Goal: Task Accomplishment & Management: Manage account settings

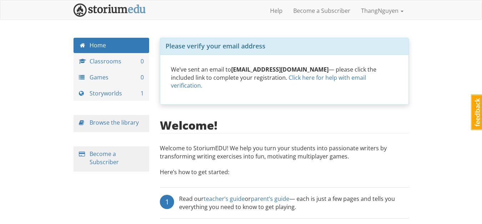
click at [334, 127] on div "Welcome! Welcome to [GEOGRAPHIC_DATA]! We help you turn your students into pass…" at bounding box center [284, 226] width 249 height 214
drag, startPoint x: 346, startPoint y: 69, endPoint x: 398, endPoint y: 71, distance: 52.5
click at [398, 71] on div "We’ve sent an email to [EMAIL_ADDRESS][DOMAIN_NAME] — please click the included…" at bounding box center [284, 80] width 248 height 50
drag, startPoint x: 399, startPoint y: 71, endPoint x: 318, endPoint y: 67, distance: 81.1
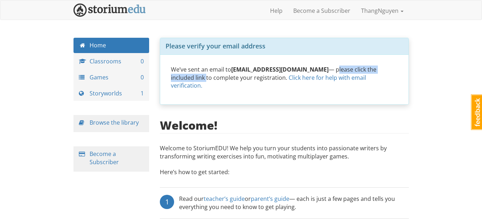
click at [318, 67] on div "We’ve sent an email to [EMAIL_ADDRESS][DOMAIN_NAME] — please click the included…" at bounding box center [284, 80] width 248 height 50
click at [318, 67] on p "We’ve sent an email to [EMAIL_ADDRESS][DOMAIN_NAME] — please click the included…" at bounding box center [284, 78] width 227 height 25
drag, startPoint x: 318, startPoint y: 67, endPoint x: 406, endPoint y: 61, distance: 88.7
click at [406, 61] on div "We’ve sent an email to [EMAIL_ADDRESS][DOMAIN_NAME] — please click the included…" at bounding box center [284, 80] width 248 height 50
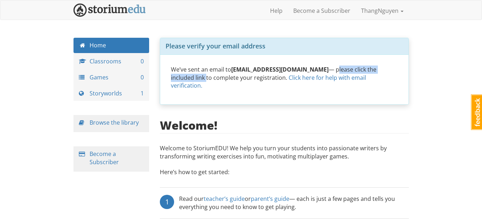
drag, startPoint x: 398, startPoint y: 67, endPoint x: 320, endPoint y: 64, distance: 78.2
click at [320, 64] on div "We’ve sent an email to [EMAIL_ADDRESS][DOMAIN_NAME] — please click the included…" at bounding box center [284, 80] width 248 height 50
drag, startPoint x: 319, startPoint y: 67, endPoint x: 395, endPoint y: 62, distance: 75.8
click at [395, 62] on div "We’ve sent an email to [EMAIL_ADDRESS][DOMAIN_NAME] — please click the included…" at bounding box center [284, 80] width 248 height 50
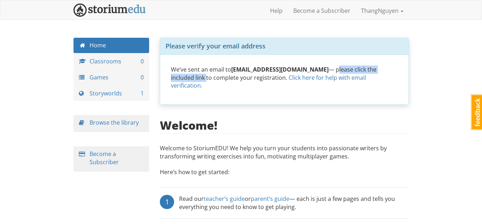
click at [395, 62] on div "We’ve sent an email to [EMAIL_ADDRESS][DOMAIN_NAME] — please click the included…" at bounding box center [284, 80] width 248 height 50
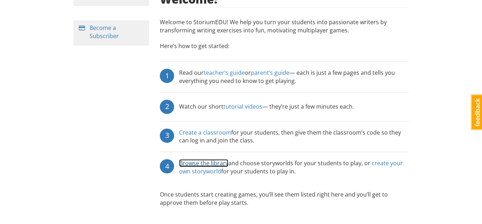
click at [214, 159] on link "Browse the library" at bounding box center [203, 163] width 49 height 8
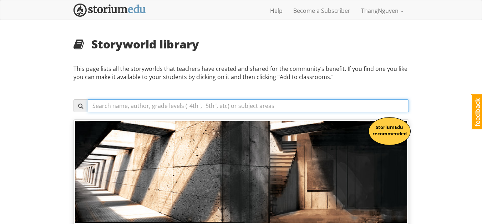
click at [214, 109] on input "text" at bounding box center [248, 106] width 321 height 13
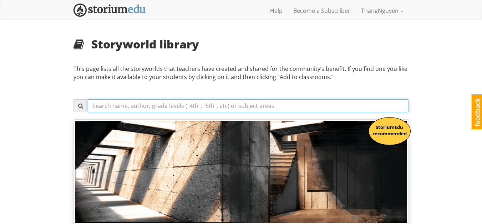
click at [215, 102] on input "text" at bounding box center [248, 106] width 321 height 13
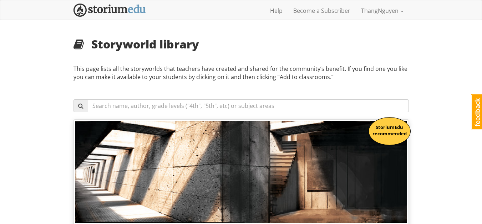
click at [225, 82] on p "This page lists all the storyworlds that teachers have created and shared for t…" at bounding box center [240, 80] width 335 height 31
click at [225, 80] on p "This page lists all the storyworlds that teachers have created and shared for t…" at bounding box center [240, 80] width 335 height 31
click at [118, 15] on img at bounding box center [109, 10] width 72 height 13
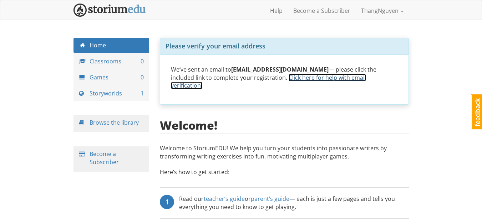
click at [353, 77] on link "Click here for help with email verification." at bounding box center [268, 82] width 195 height 16
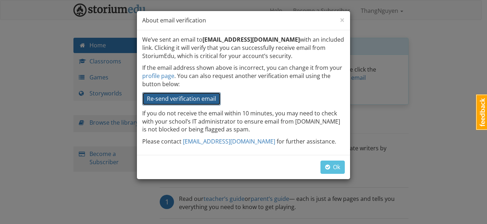
click at [214, 102] on span "Re-send verification email" at bounding box center [181, 99] width 69 height 8
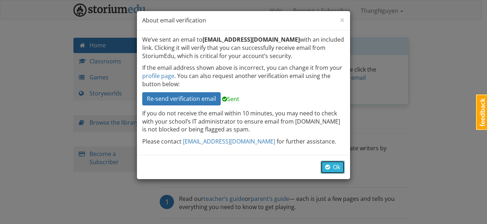
click at [337, 173] on button "Ok" at bounding box center [333, 167] width 24 height 13
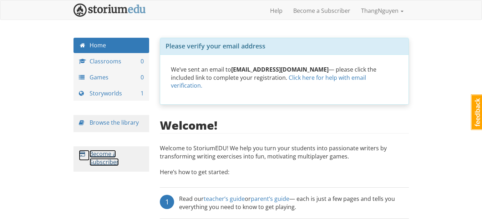
click at [112, 160] on link "Become a Subscriber" at bounding box center [104, 158] width 29 height 16
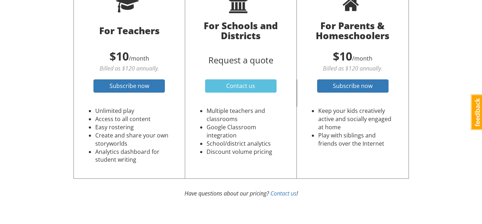
scroll to position [92, 0]
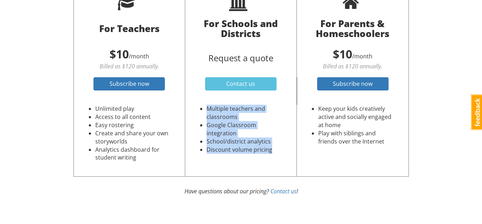
drag, startPoint x: 208, startPoint y: 107, endPoint x: 279, endPoint y: 146, distance: 80.3
click at [279, 146] on ul "Multiple teachers and classrooms Google Classroom integration School/district a…" at bounding box center [240, 129] width 83 height 49
click at [279, 146] on li "Discount volume pricing" at bounding box center [245, 150] width 76 height 8
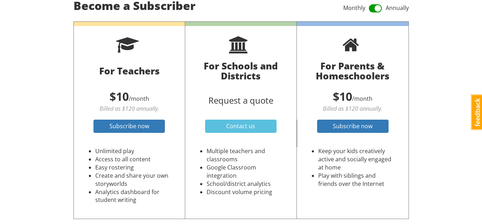
scroll to position [0, 0]
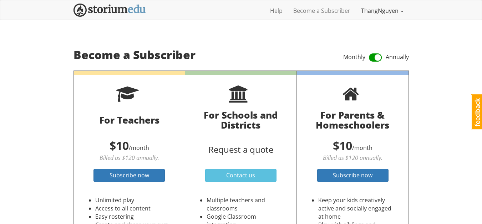
click at [373, 11] on link "ThangNguyen" at bounding box center [382, 11] width 53 height 18
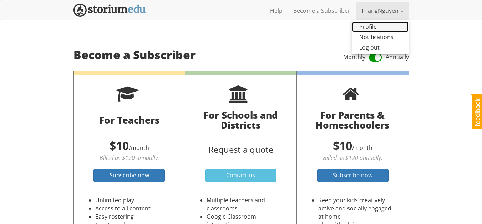
click at [376, 27] on link "Profile" at bounding box center [380, 27] width 56 height 10
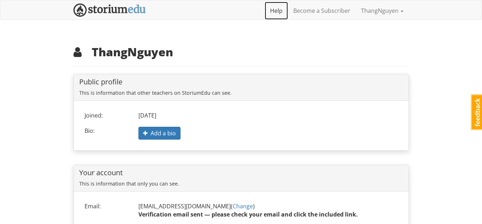
click at [278, 9] on link "Help" at bounding box center [276, 11] width 23 height 18
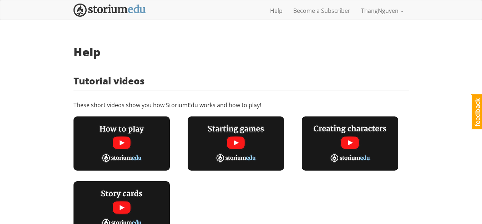
click at [122, 13] on img at bounding box center [109, 10] width 72 height 13
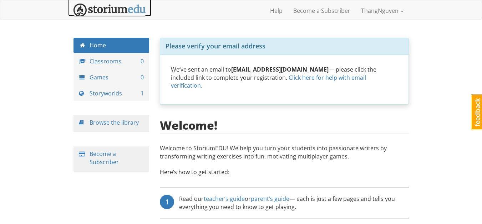
click at [122, 13] on img at bounding box center [109, 10] width 72 height 13
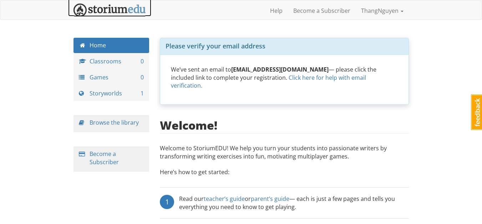
click at [122, 13] on img at bounding box center [109, 10] width 72 height 13
